Goal: Transaction & Acquisition: Subscribe to service/newsletter

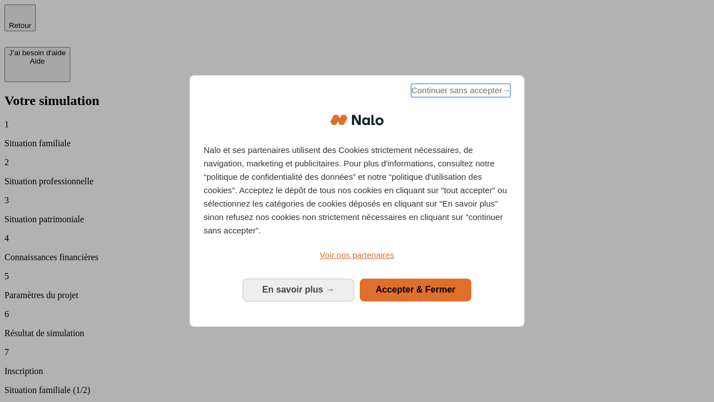
click at [460, 92] on span "Continuer sans accepter →" at bounding box center [460, 90] width 99 height 13
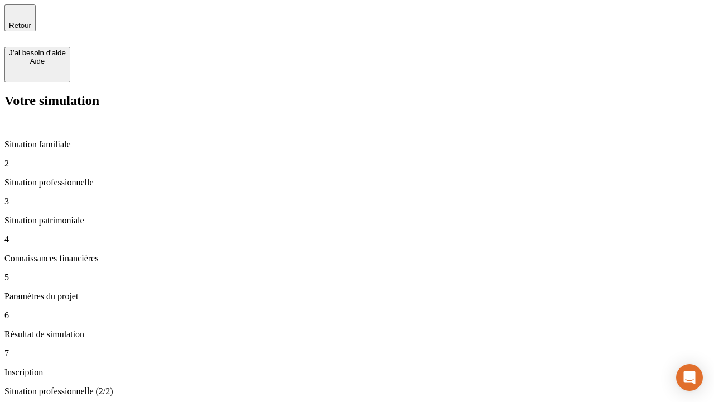
type input "30 000"
type input "0"
type input "1 000"
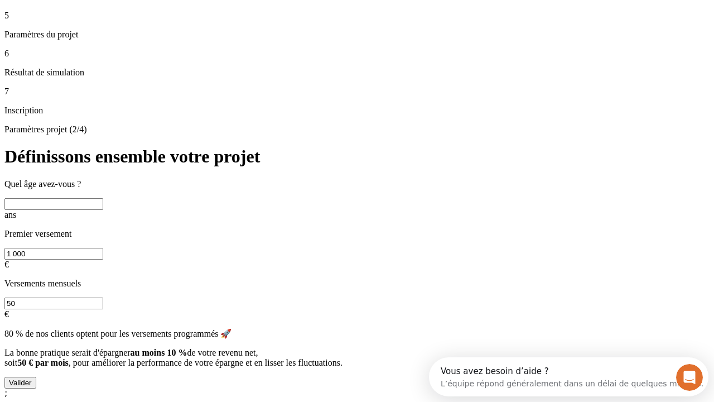
scroll to position [21, 0]
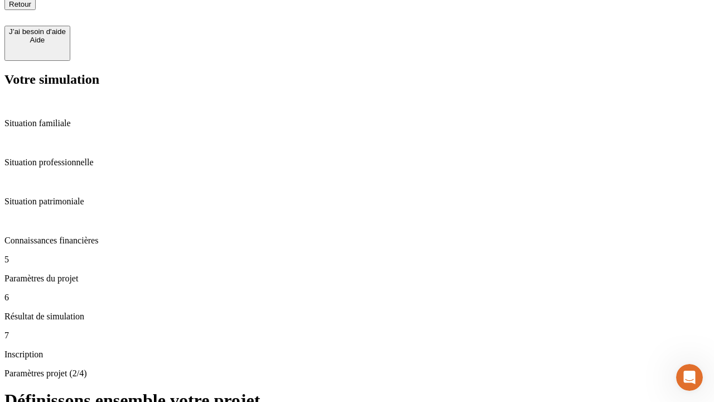
type input "40"
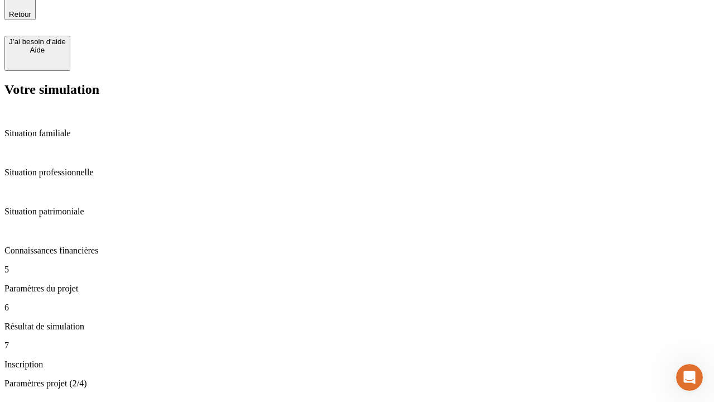
type input "200 000"
type input "640"
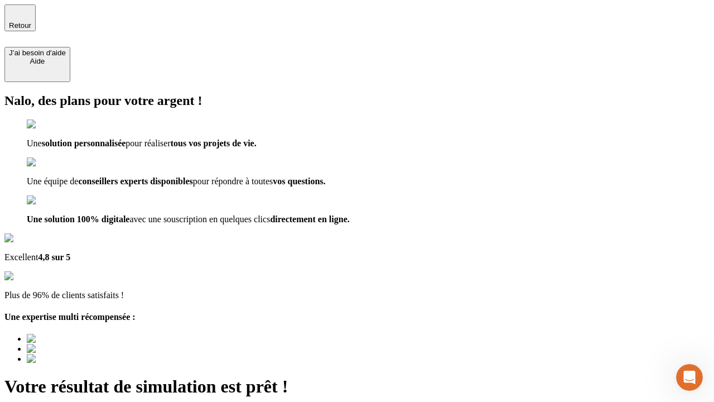
type input "[EMAIL_ADDRESS][DOMAIN_NAME]"
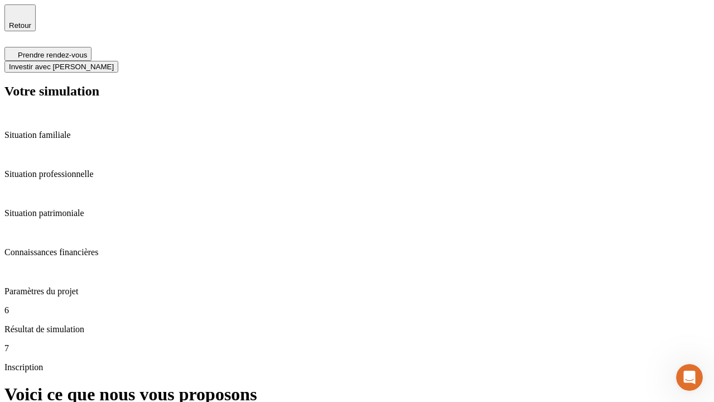
click at [114, 62] on span "Investir avec [PERSON_NAME]" at bounding box center [61, 66] width 105 height 8
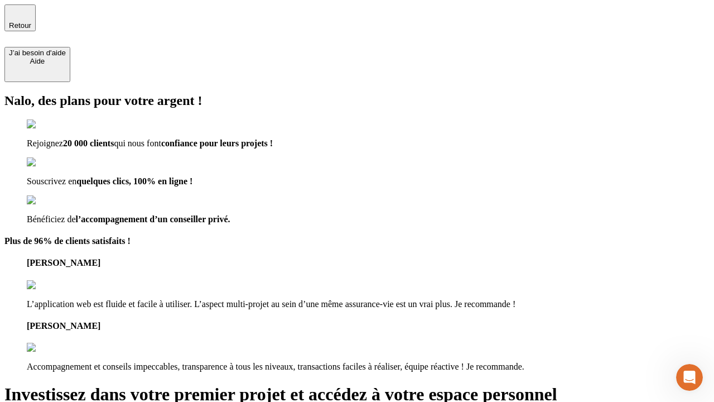
type input "abc"
